Goal: Information Seeking & Learning: Learn about a topic

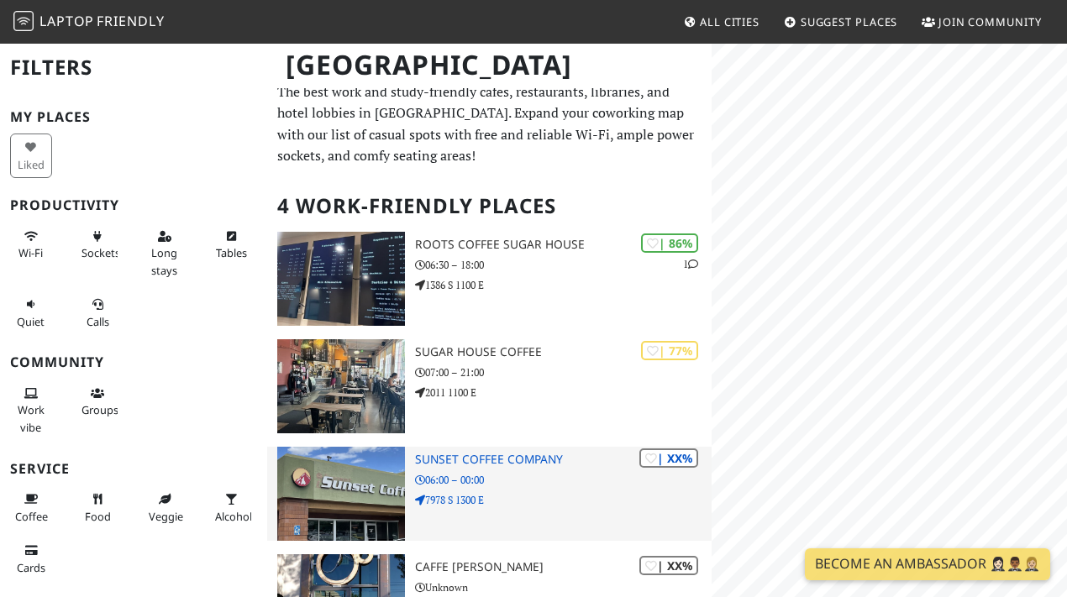
scroll to position [9, 0]
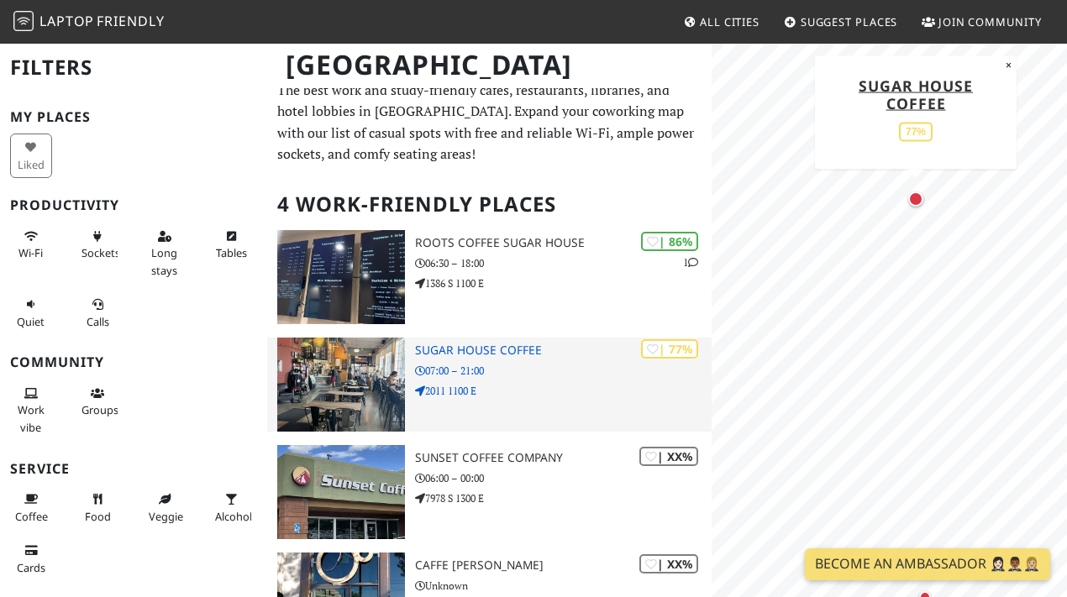
click at [511, 348] on h3 "Sugar House Coffee" at bounding box center [563, 351] width 297 height 14
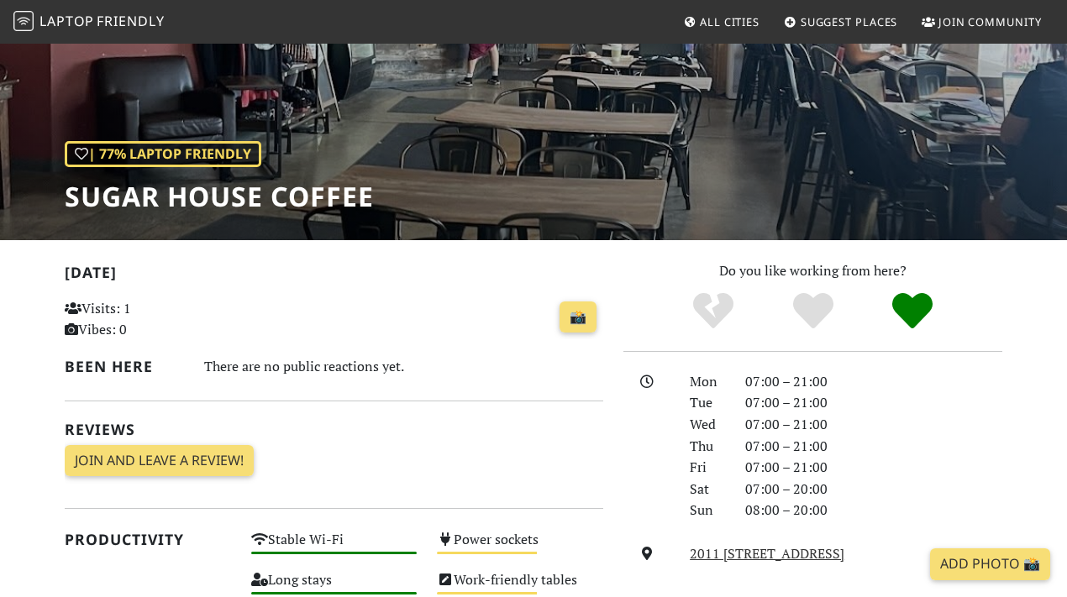
scroll to position [153, 0]
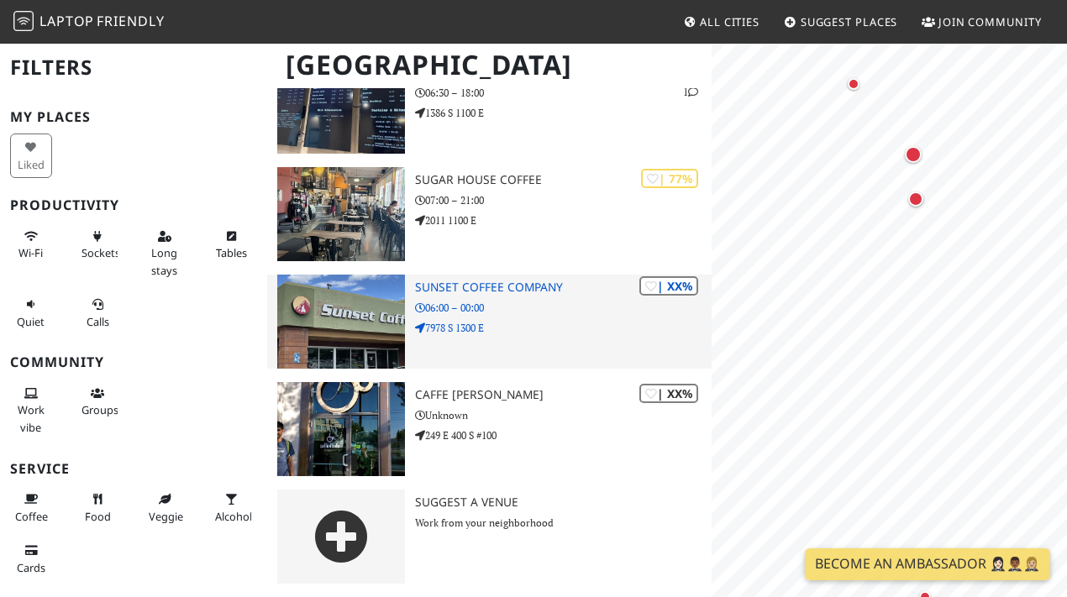
scroll to position [175, 0]
